Goal: Task Accomplishment & Management: Manage account settings

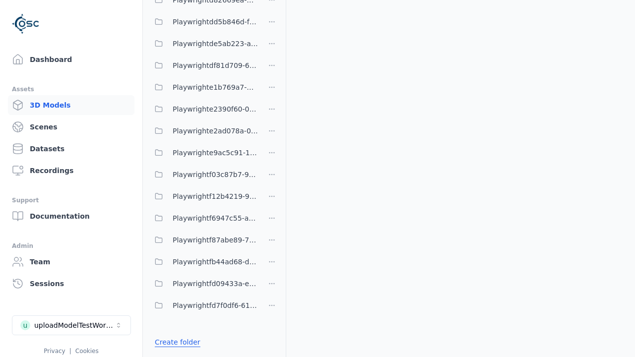
click at [175, 342] on link "Create folder" at bounding box center [178, 342] width 46 height 10
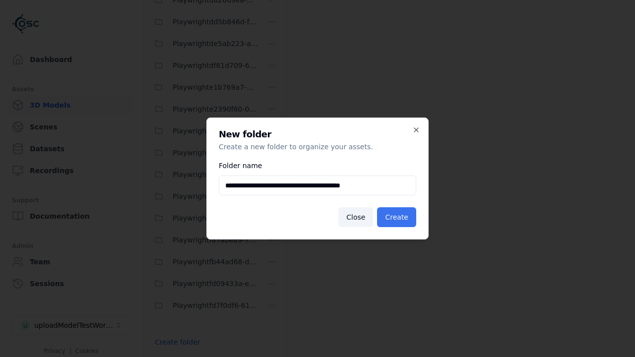
type input "**********"
click at [398, 217] on button "Create" at bounding box center [396, 217] width 39 height 20
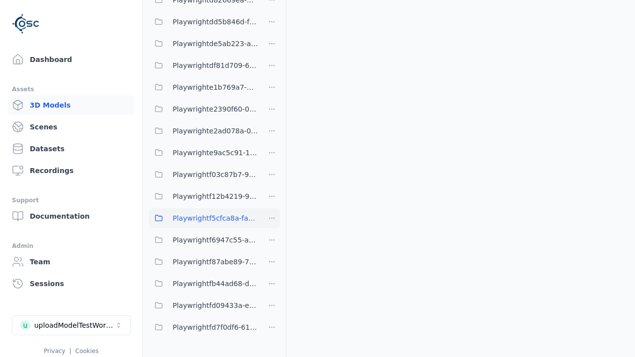
click at [203, 218] on span "Playwrightf5cfca8a-fa9e-4677-aeb6-1440d697e2ca" at bounding box center [215, 218] width 85 height 12
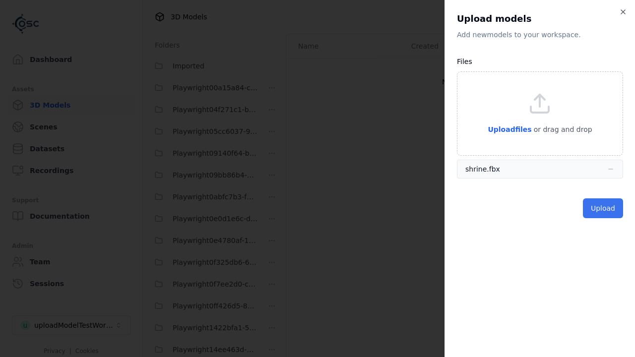
click at [604, 208] on button "Upload" at bounding box center [603, 208] width 40 height 20
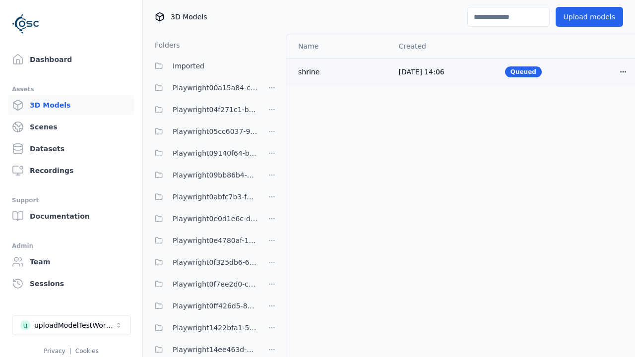
click at [623, 71] on html "Support Dashboard Assets 3D Models Scenes Datasets Recordings Support Documenta…" at bounding box center [317, 178] width 635 height 357
click at [601, 110] on div "Delete" at bounding box center [601, 110] width 59 height 16
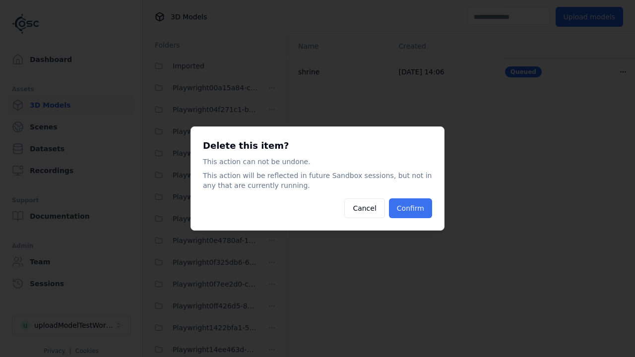
click at [412, 208] on button "Confirm" at bounding box center [410, 208] width 43 height 20
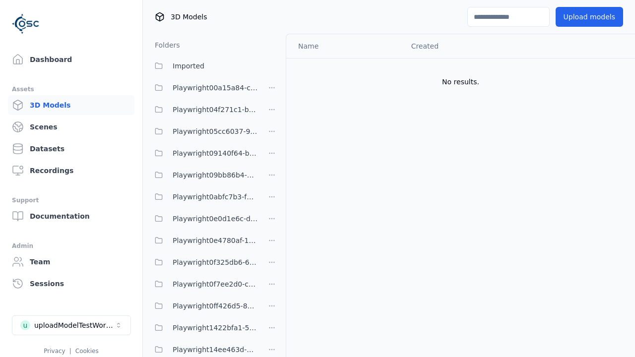
click at [272, 179] on html "Support Dashboard Assets 3D Models Scenes Datasets Recordings Support Documenta…" at bounding box center [317, 178] width 635 height 357
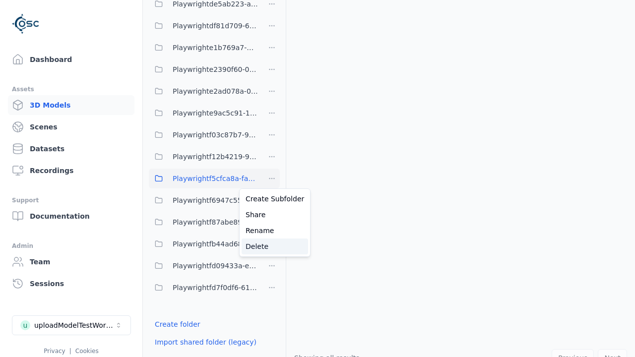
click at [271, 247] on div "Delete" at bounding box center [275, 247] width 66 height 16
